Goal: Task Accomplishment & Management: Use online tool/utility

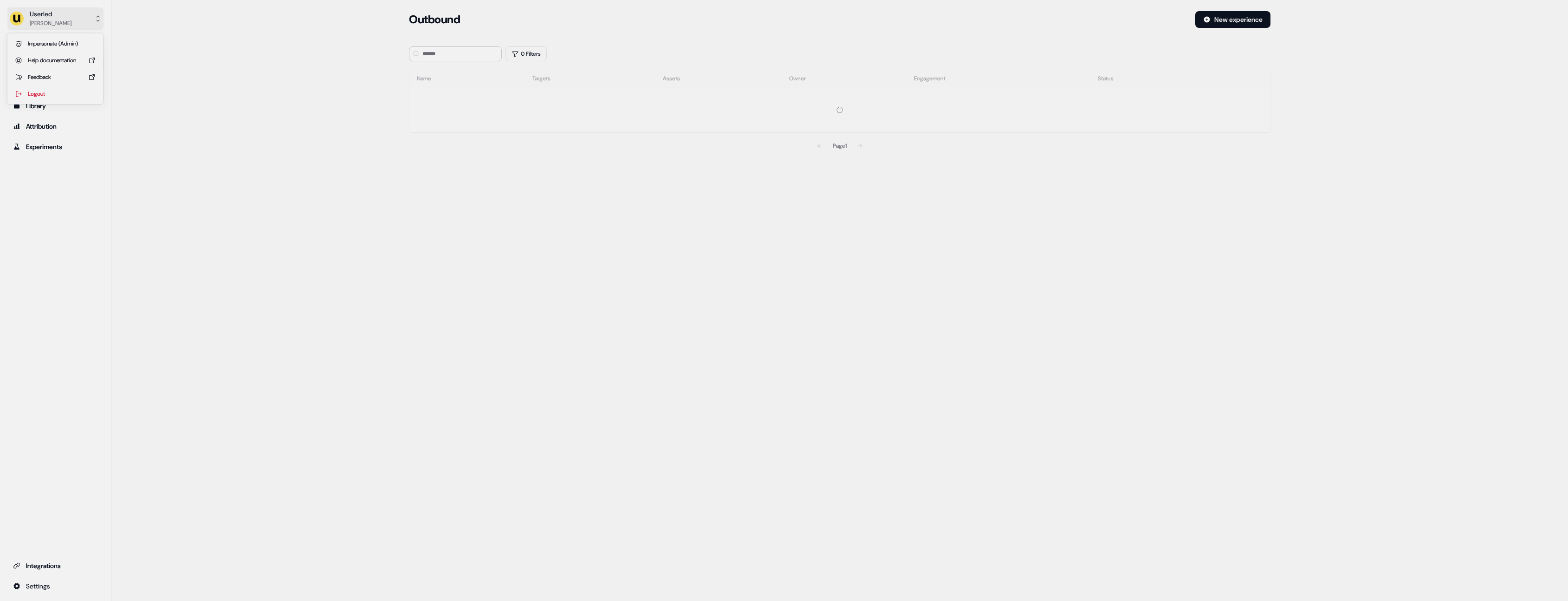
click at [92, 28] on button "Userled [PERSON_NAME]" at bounding box center [55, 18] width 96 height 23
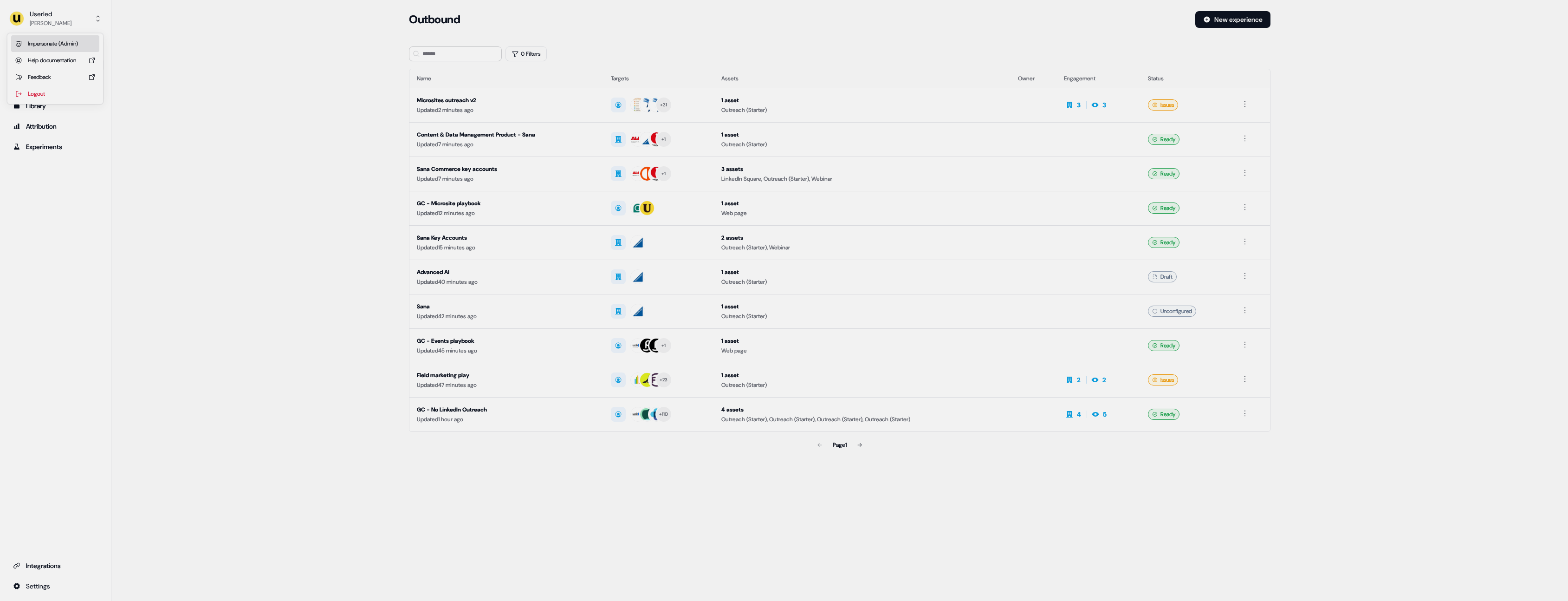
click at [87, 43] on div "Impersonate (Admin)" at bounding box center [55, 43] width 88 height 16
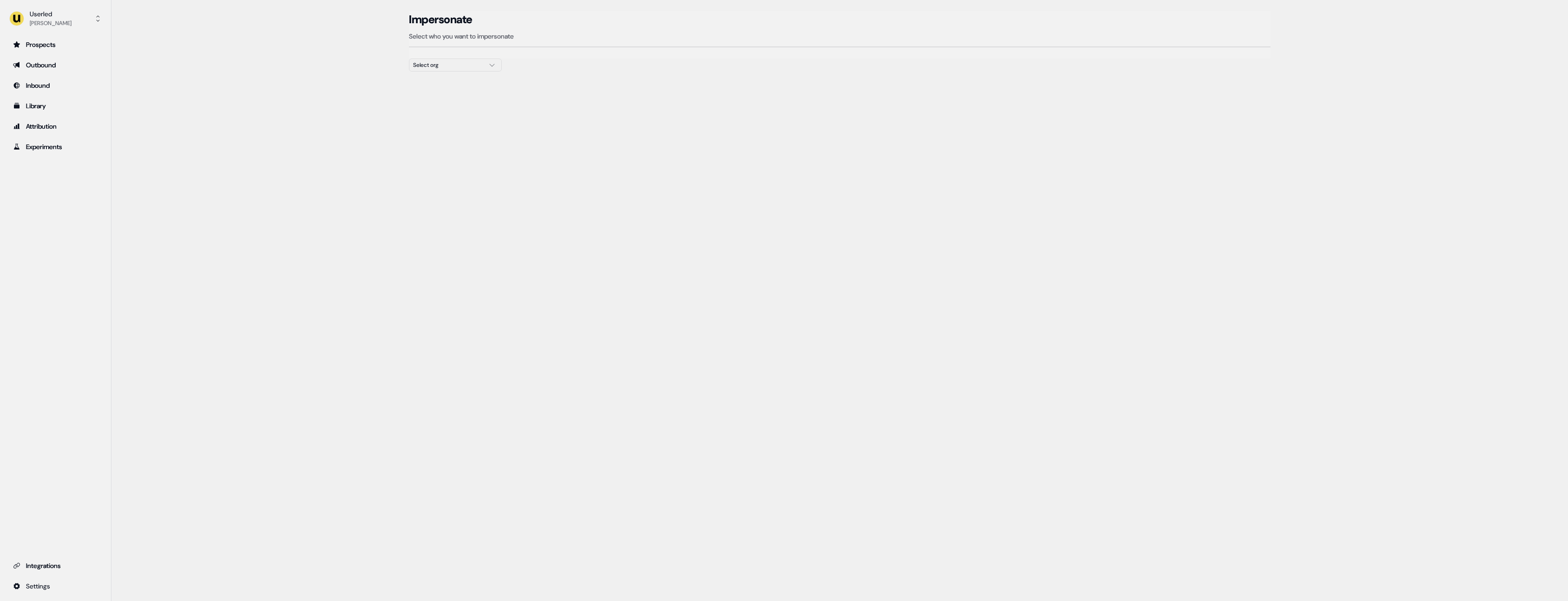
click at [451, 62] on div "Select org" at bounding box center [448, 65] width 69 height 9
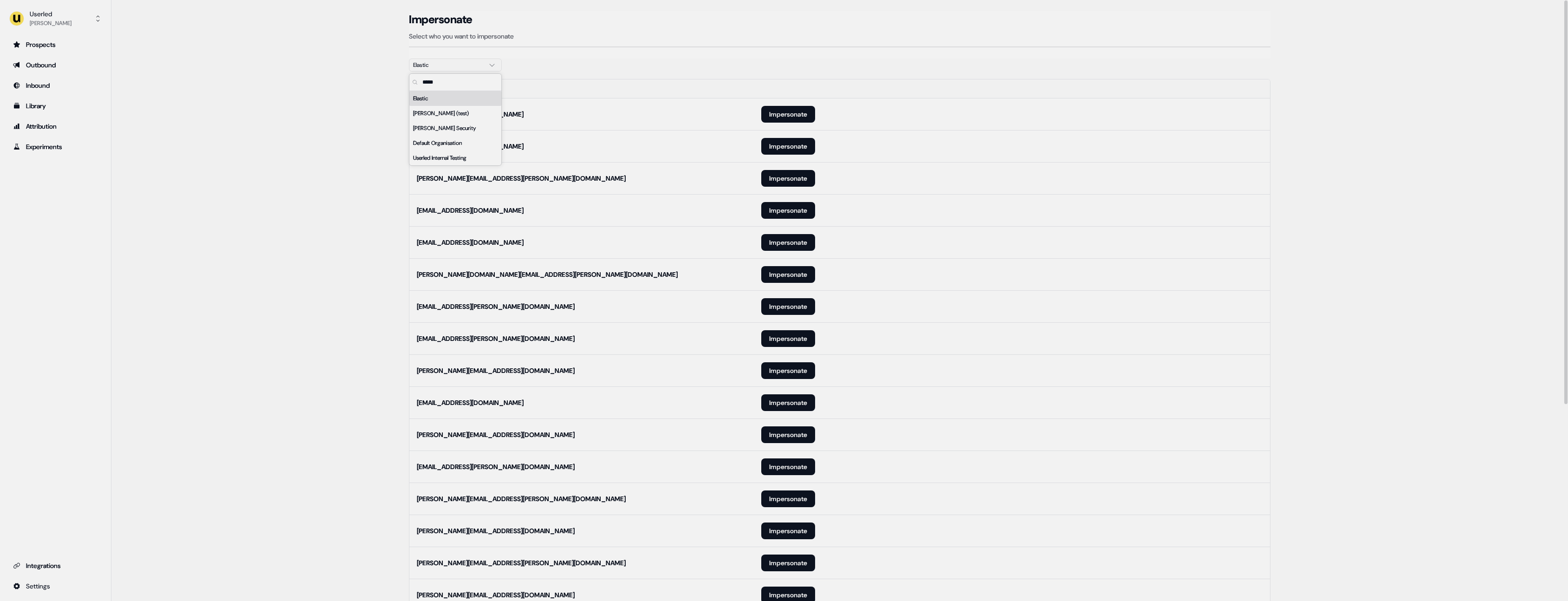
type input "*****"
drag, startPoint x: 707, startPoint y: 76, endPoint x: 707, endPoint y: 121, distance: 45.0
click at [707, 77] on div at bounding box center [839, 75] width 861 height 7
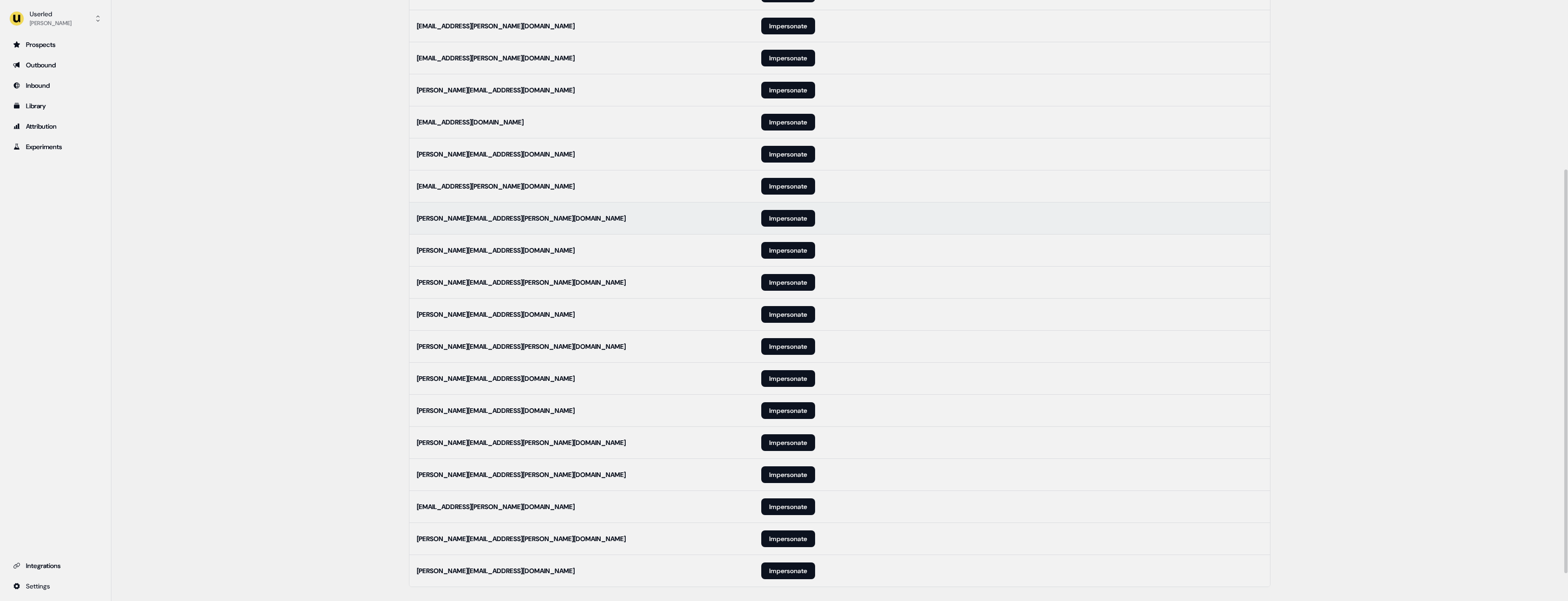
scroll to position [292, 0]
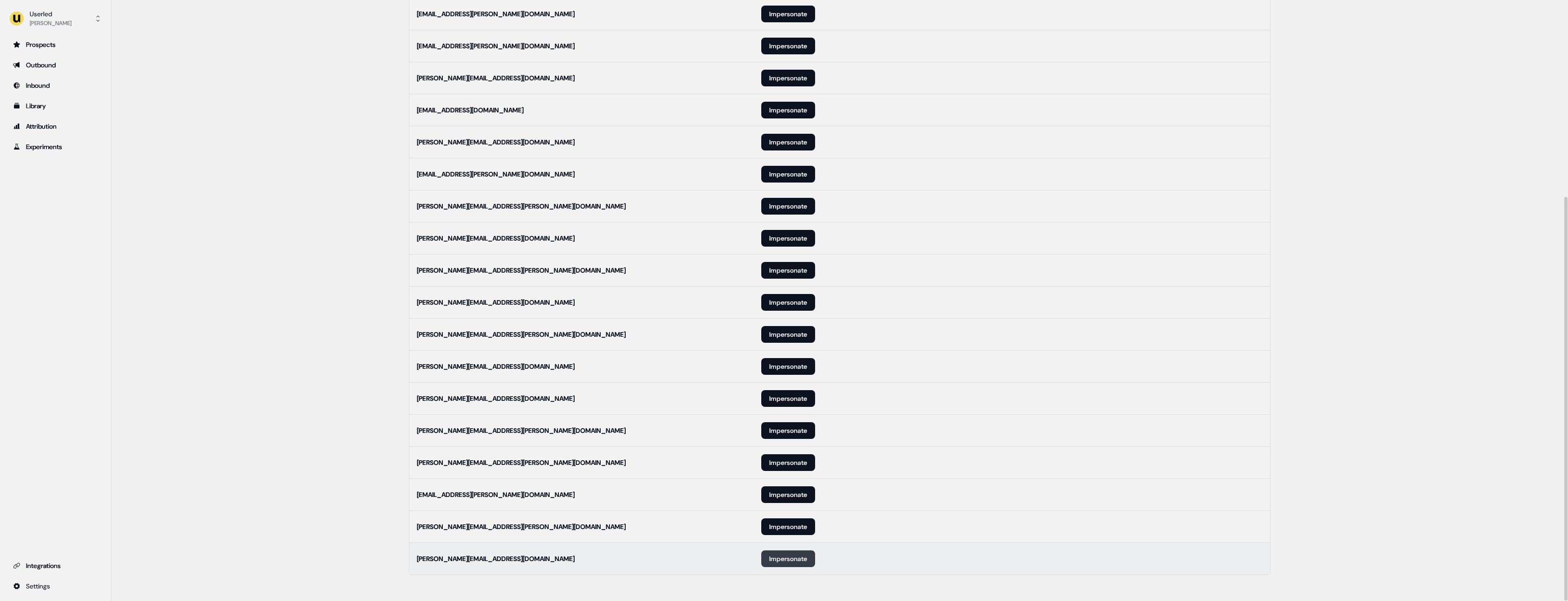
click at [780, 558] on button "Impersonate" at bounding box center [788, 558] width 54 height 16
